Goal: Task Accomplishment & Management: Use online tool/utility

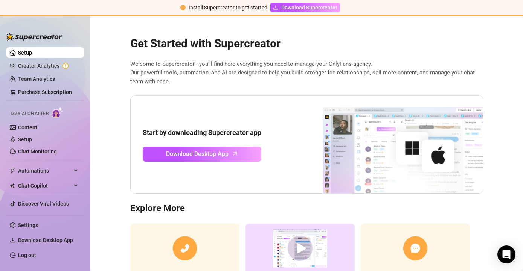
click at [221, 9] on span "Install Supercreator to get started" at bounding box center [228, 8] width 79 height 6
click at [29, 125] on link "Content" at bounding box center [27, 128] width 19 height 6
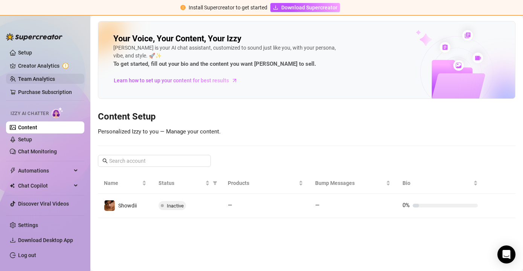
click at [45, 76] on link "Team Analytics" at bounding box center [36, 79] width 37 height 6
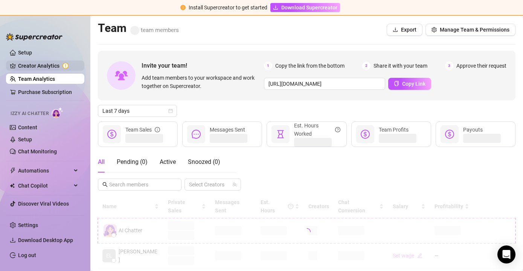
click at [50, 61] on link "Creator Analytics" at bounding box center [48, 66] width 60 height 12
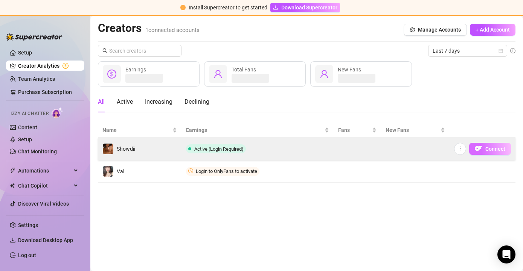
click at [490, 152] on span "Connect" at bounding box center [495, 149] width 20 height 6
